Goal: Download file/media

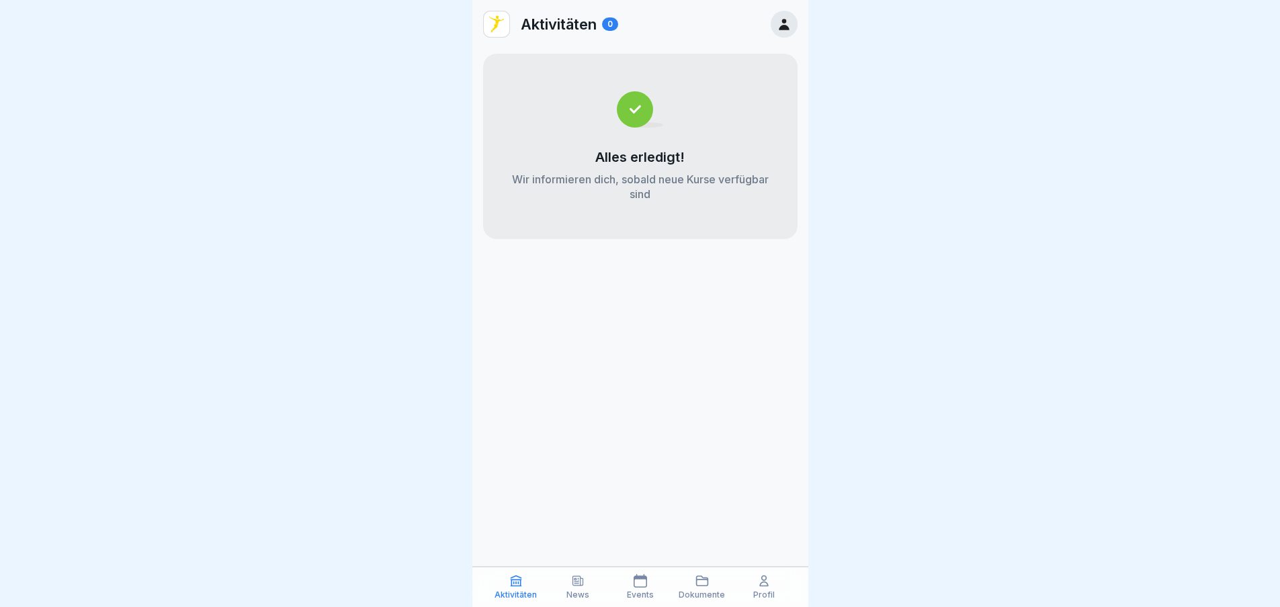
click at [569, 595] on p "News" at bounding box center [577, 595] width 23 height 9
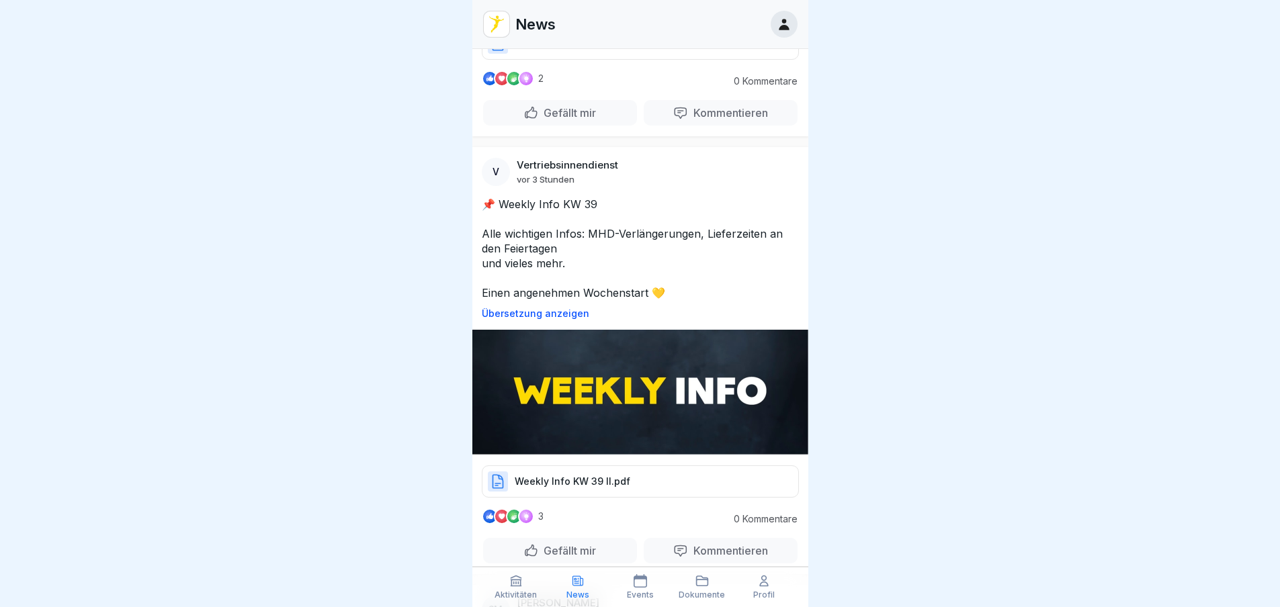
scroll to position [403, 0]
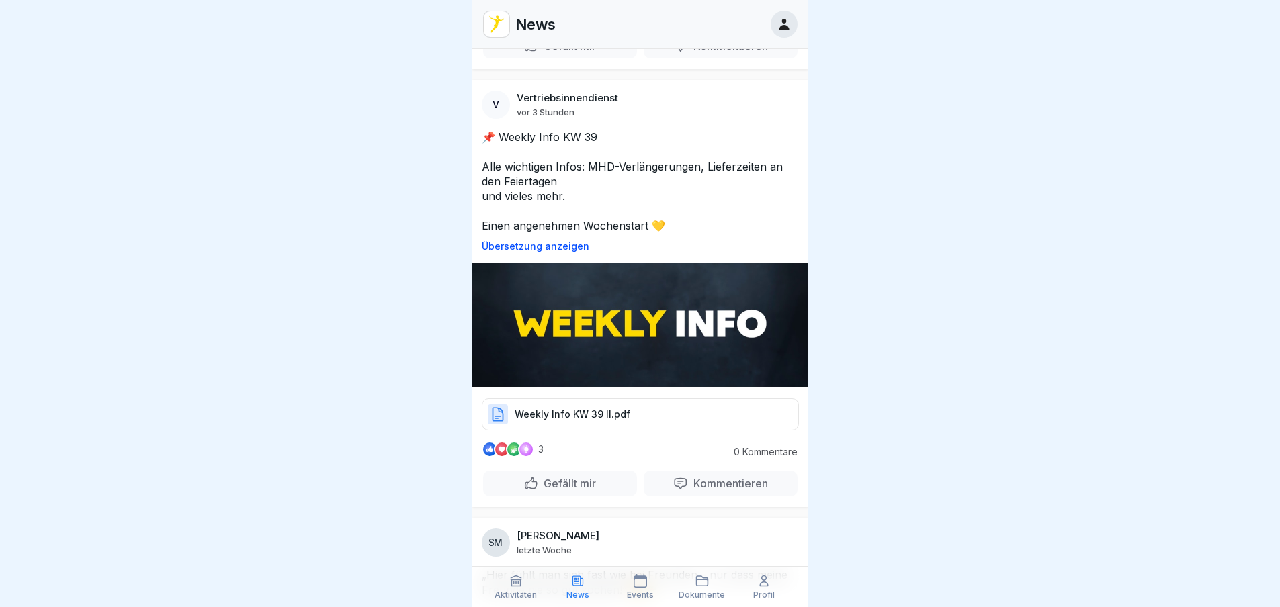
click at [613, 408] on p "Weekly Info KW 39 II.pdf" at bounding box center [573, 414] width 116 height 13
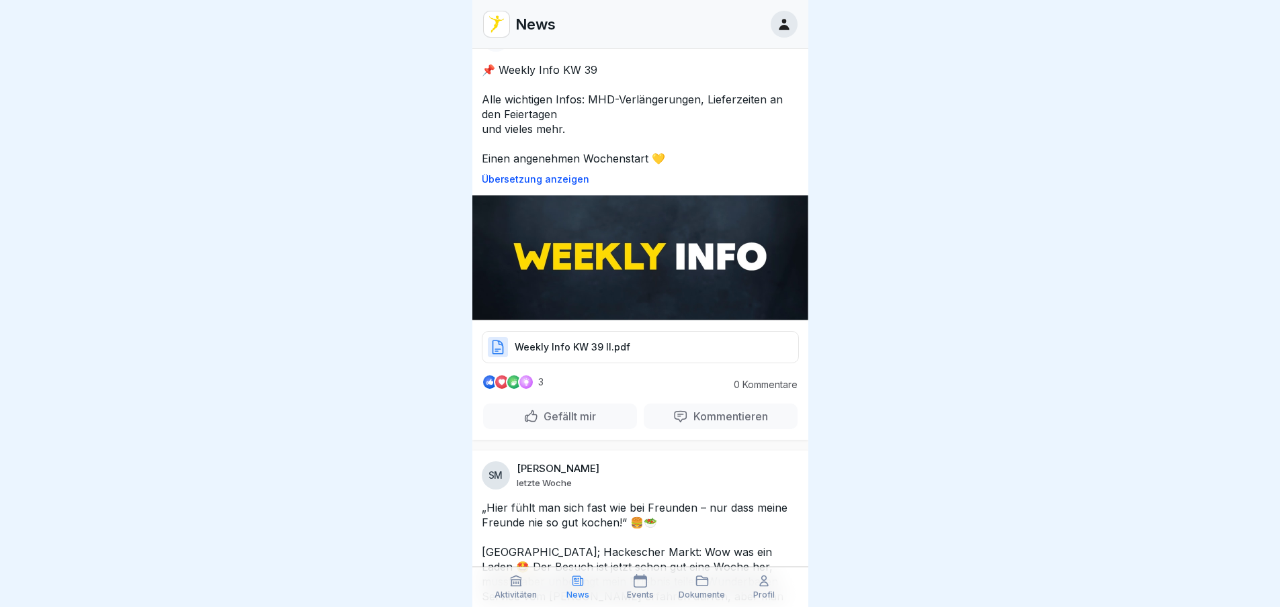
click at [605, 343] on p "Weekly Info KW 39 II.pdf" at bounding box center [573, 347] width 116 height 13
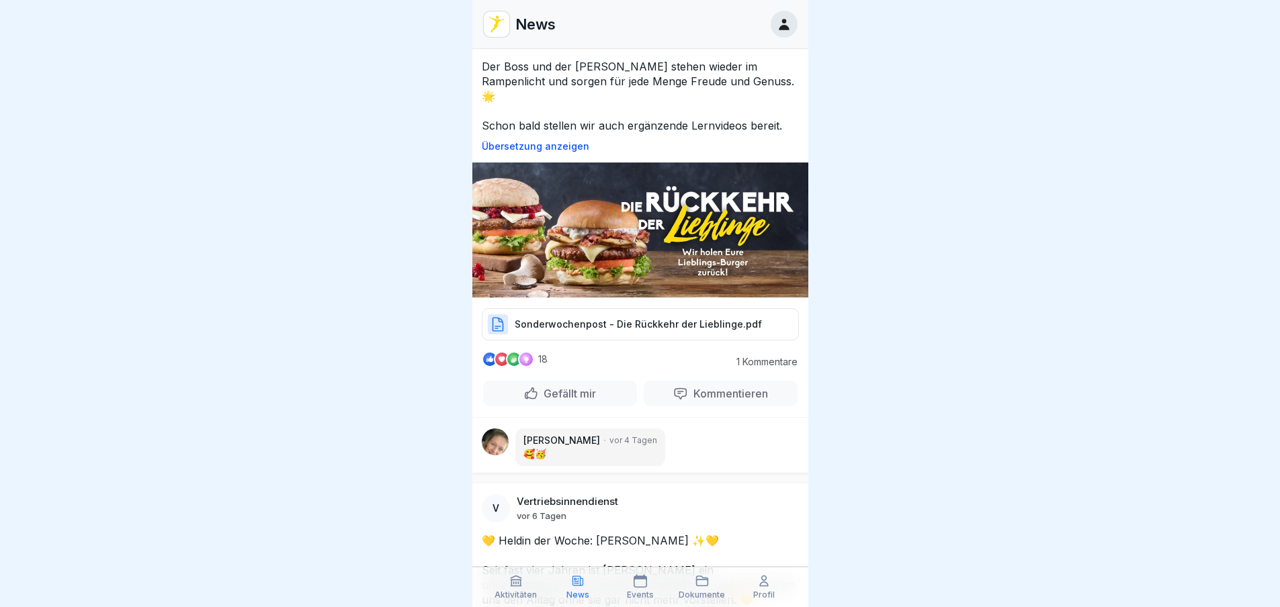
scroll to position [3712, 0]
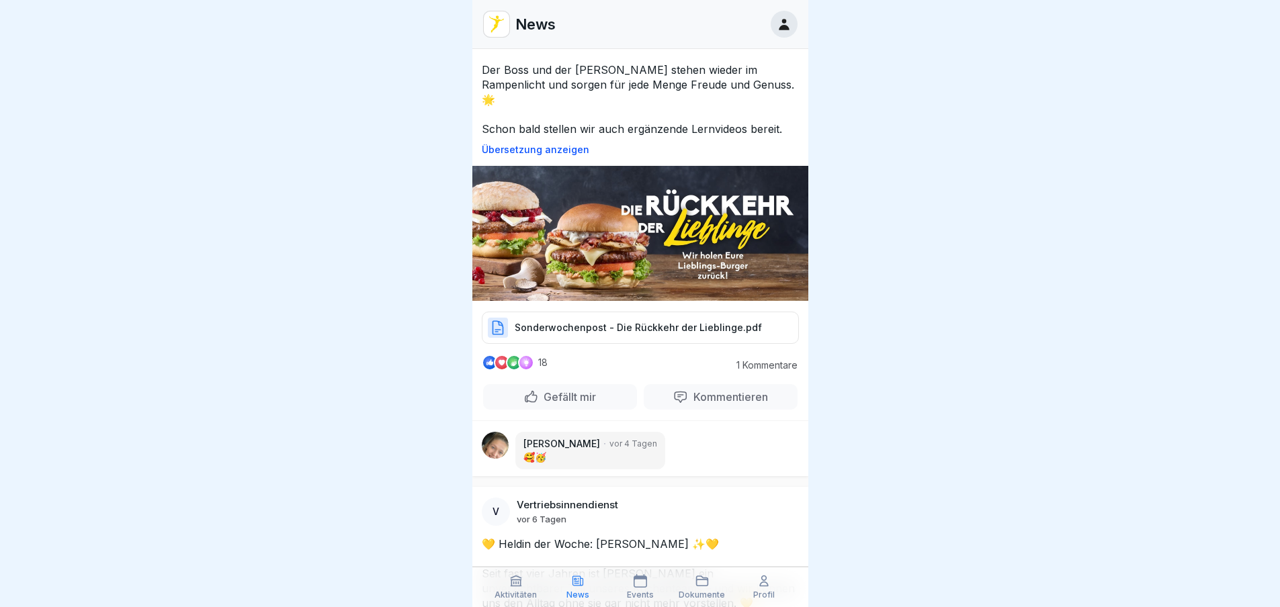
click at [668, 321] on p "Sonderwochenpost - Die Rückkehr der Lieblinge.pdf" at bounding box center [638, 327] width 247 height 13
